Goal: Navigation & Orientation: Find specific page/section

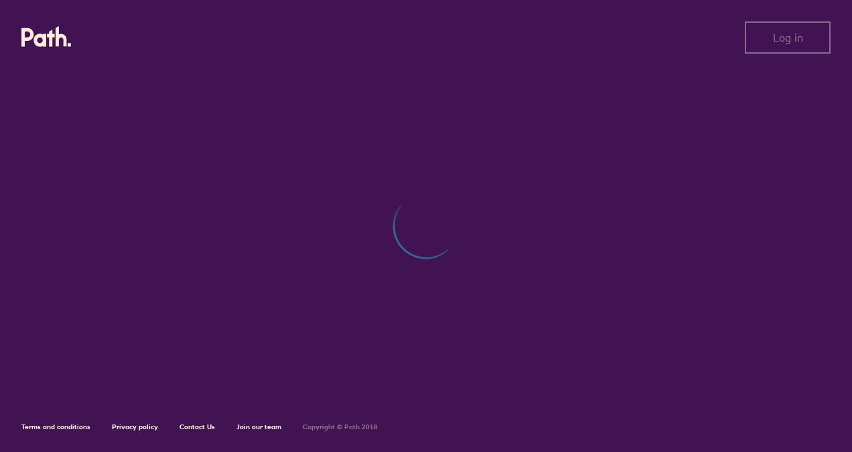
click at [444, 417] on div "Terms and conditions Privacy policy Contact Us Join our team Copyright © Path 2…" at bounding box center [426, 421] width 810 height 19
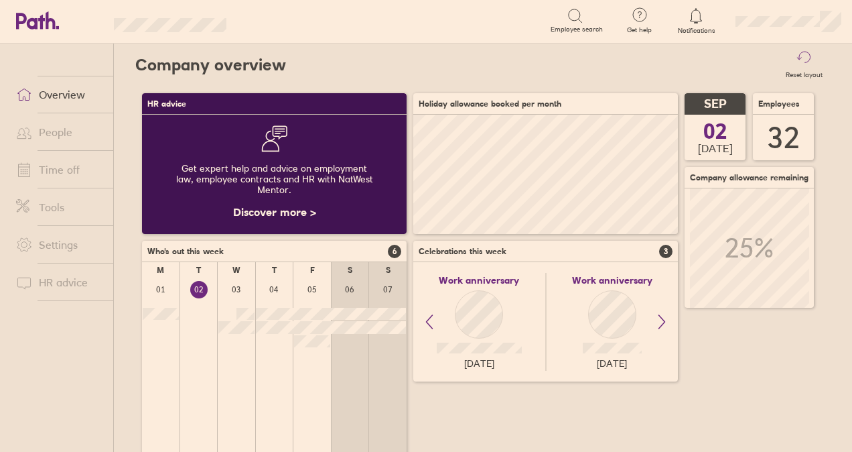
scroll to position [119, 264]
click at [46, 174] on link "Time off" at bounding box center [59, 169] width 108 height 27
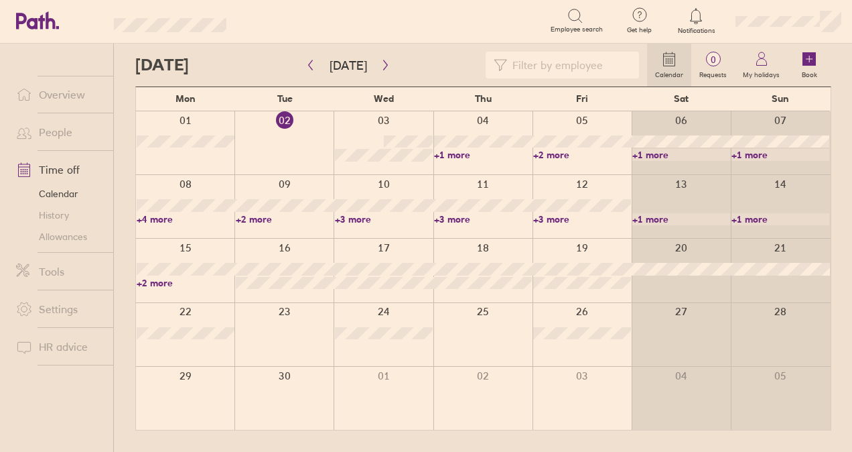
click at [563, 214] on link "+3 more" at bounding box center [582, 219] width 98 height 12
click at [452, 217] on link "+3 more" at bounding box center [483, 219] width 98 height 12
click at [452, 218] on link "+3 more" at bounding box center [483, 219] width 98 height 12
click at [158, 218] on link "+4 more" at bounding box center [186, 219] width 98 height 12
click at [249, 220] on link "+2 more" at bounding box center [285, 219] width 98 height 12
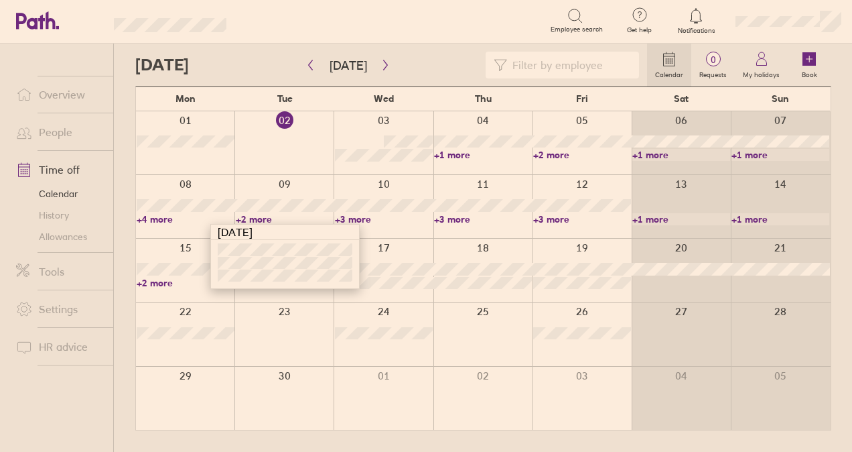
click at [149, 218] on link "+4 more" at bounding box center [186, 219] width 98 height 12
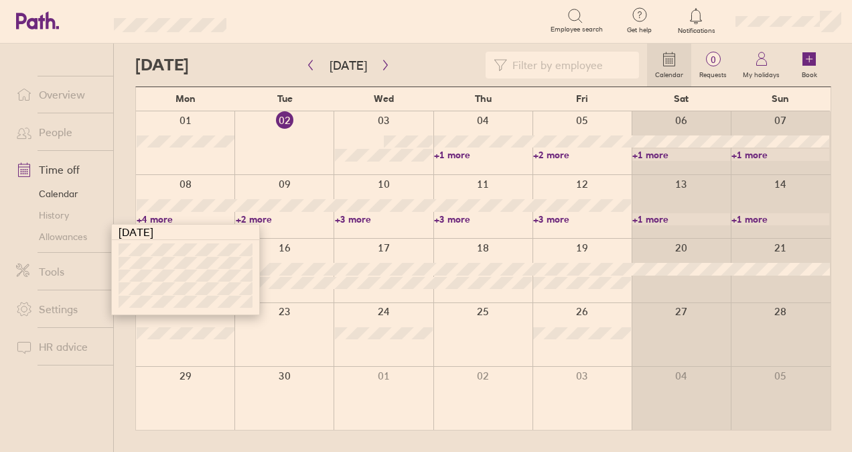
click at [79, 84] on link "Overview" at bounding box center [59, 94] width 108 height 27
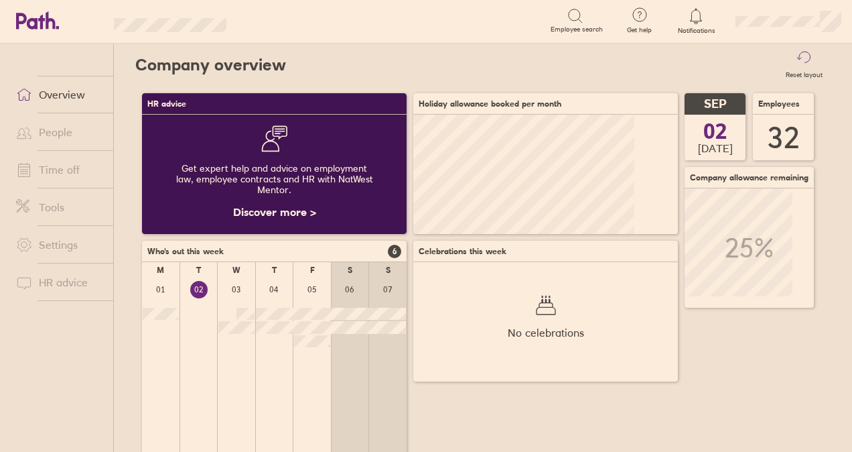
scroll to position [119, 264]
